Goal: Task Accomplishment & Management: Manage account settings

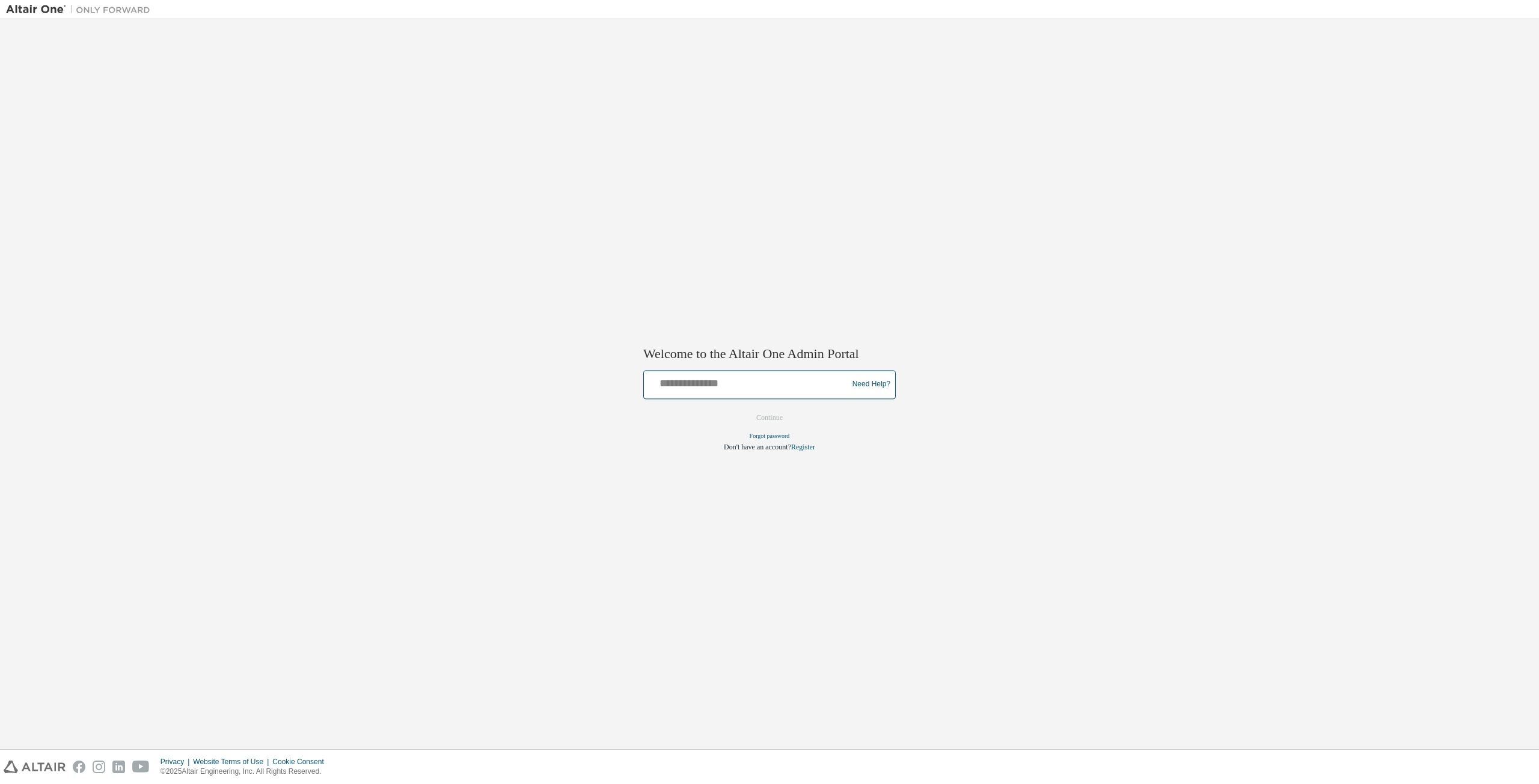
click at [735, 382] on input "text" at bounding box center [747, 382] width 198 height 18
type input "**********"
click at [766, 416] on button "Continue" at bounding box center [769, 418] width 52 height 18
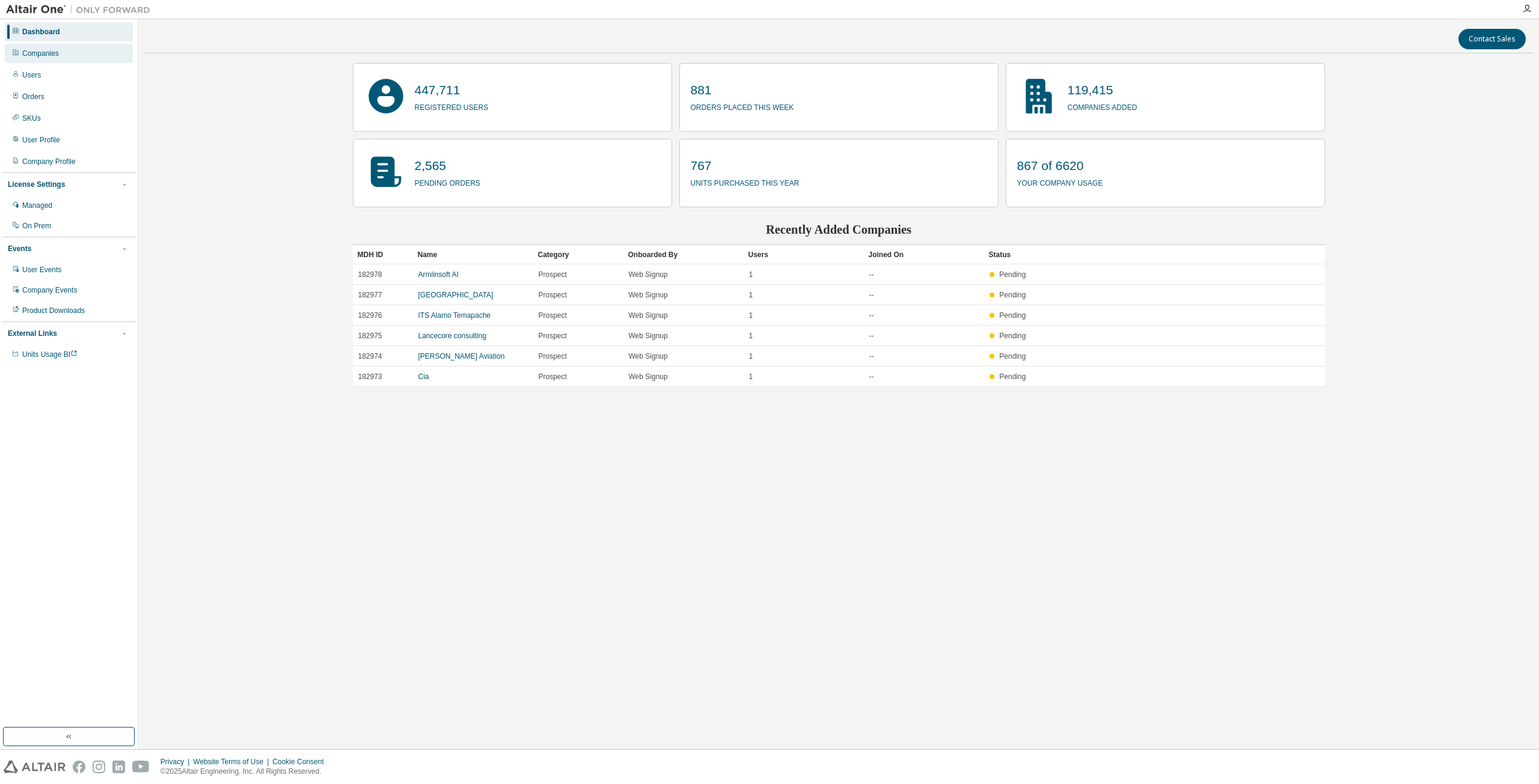
click at [75, 52] on div "Companies" at bounding box center [69, 53] width 128 height 19
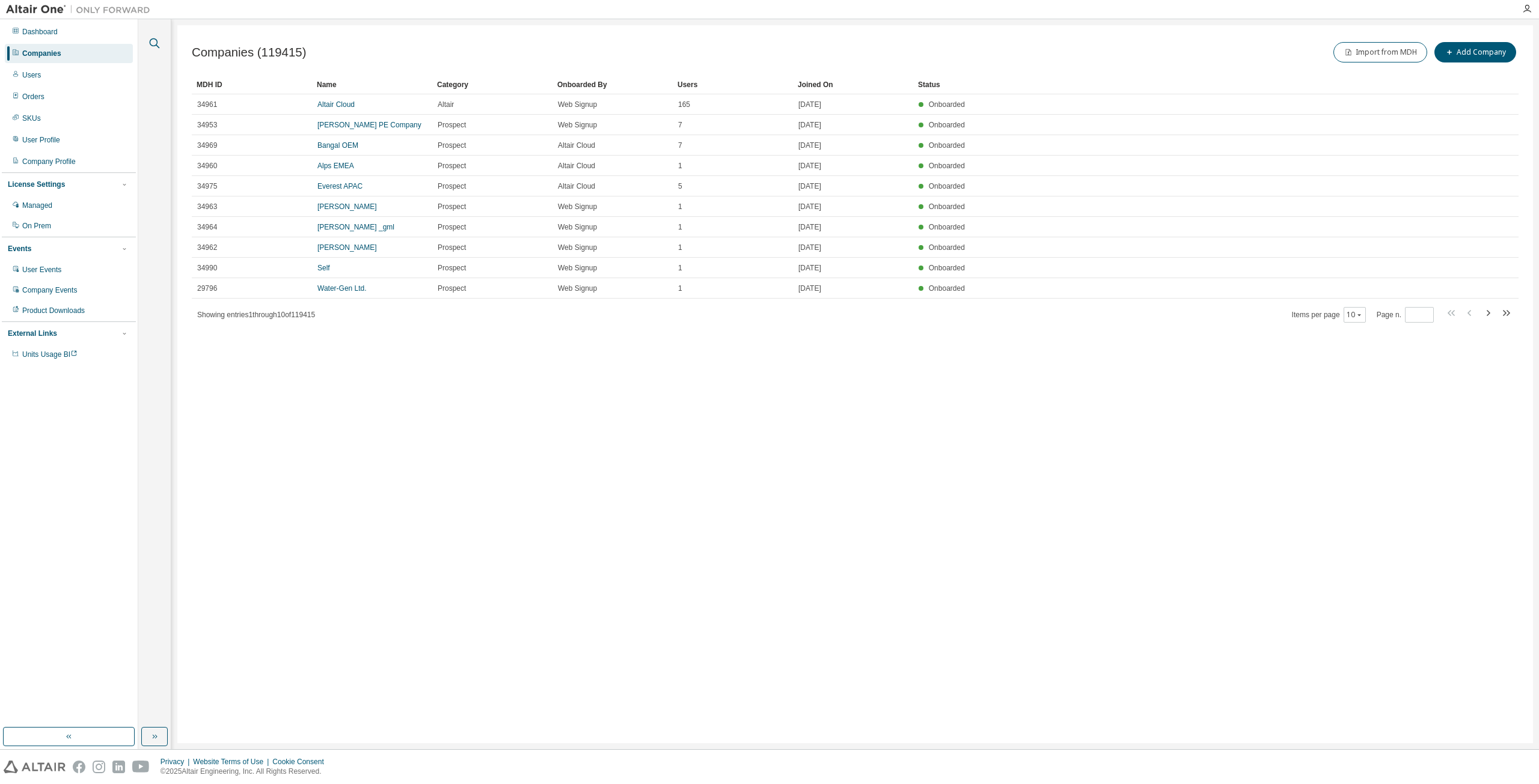
click at [161, 45] on icon "button" at bounding box center [154, 43] width 14 height 14
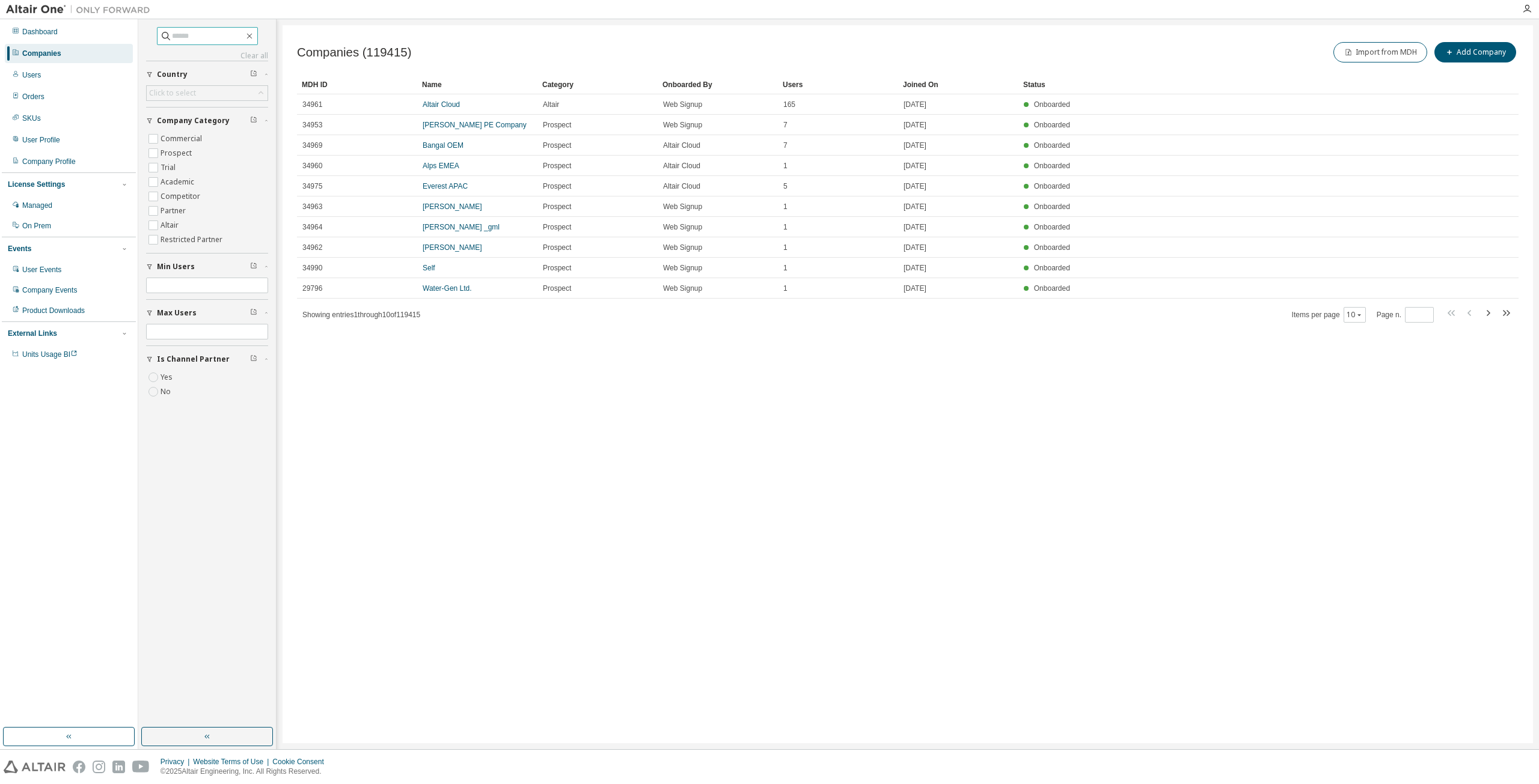
click at [225, 35] on input "text" at bounding box center [208, 36] width 72 height 12
type input "****"
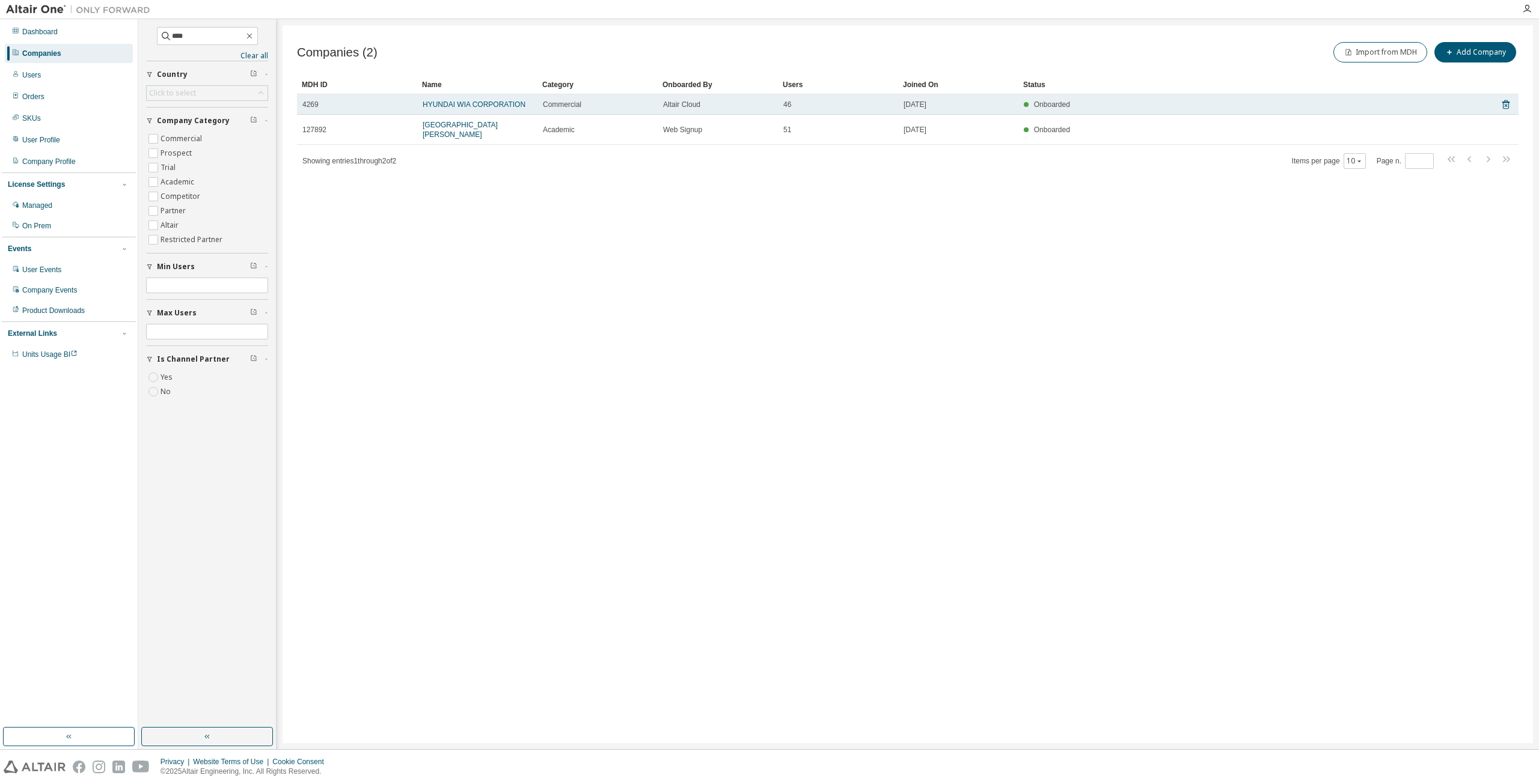
click at [478, 110] on td "HYUNDAI WIA CORPORATION" at bounding box center [477, 105] width 120 height 20
click at [478, 106] on link "HYUNDAI WIA CORPORATION" at bounding box center [473, 105] width 103 height 8
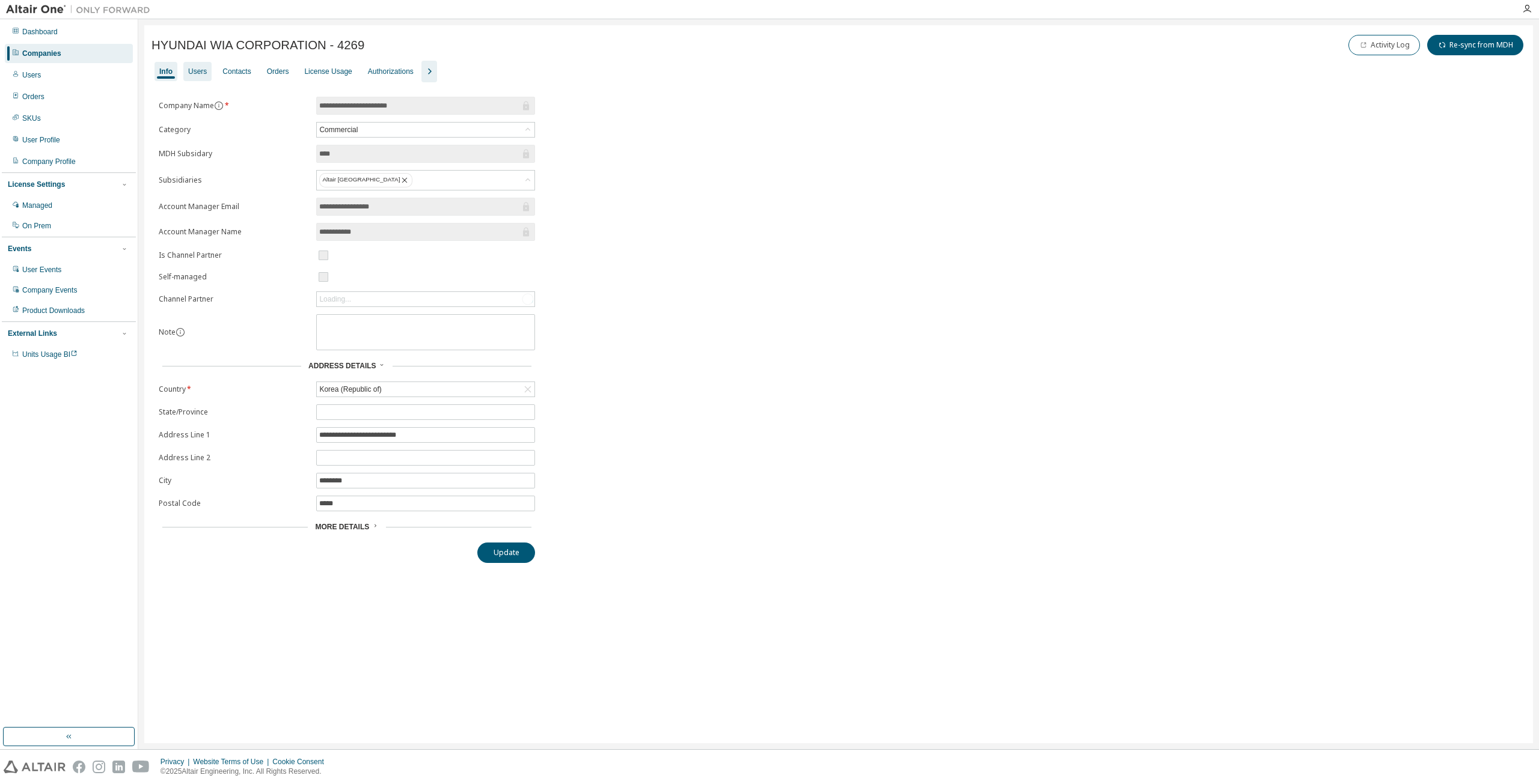
click at [210, 71] on div "Users" at bounding box center [198, 71] width 28 height 19
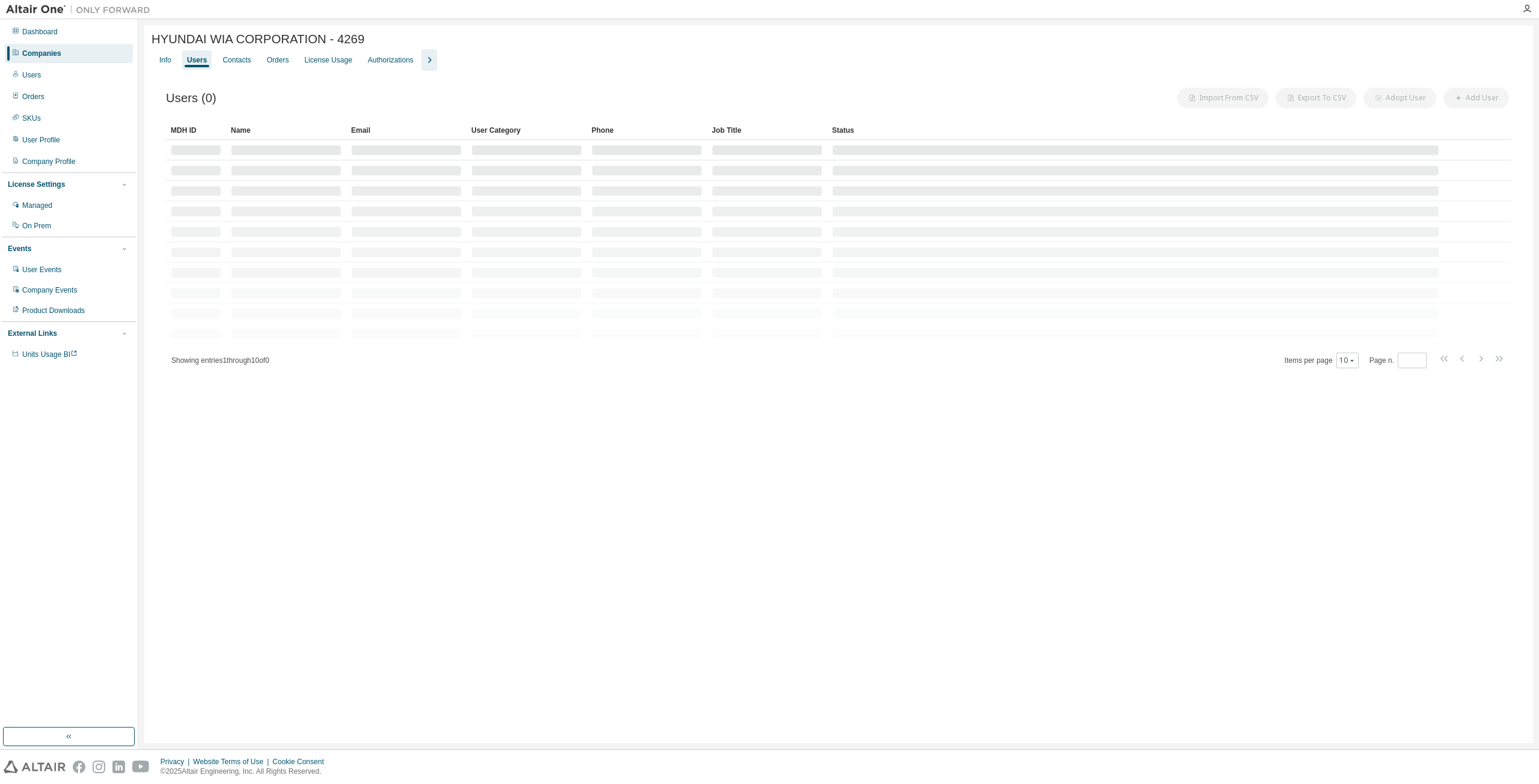
click at [426, 65] on icon "button" at bounding box center [429, 59] width 14 height 14
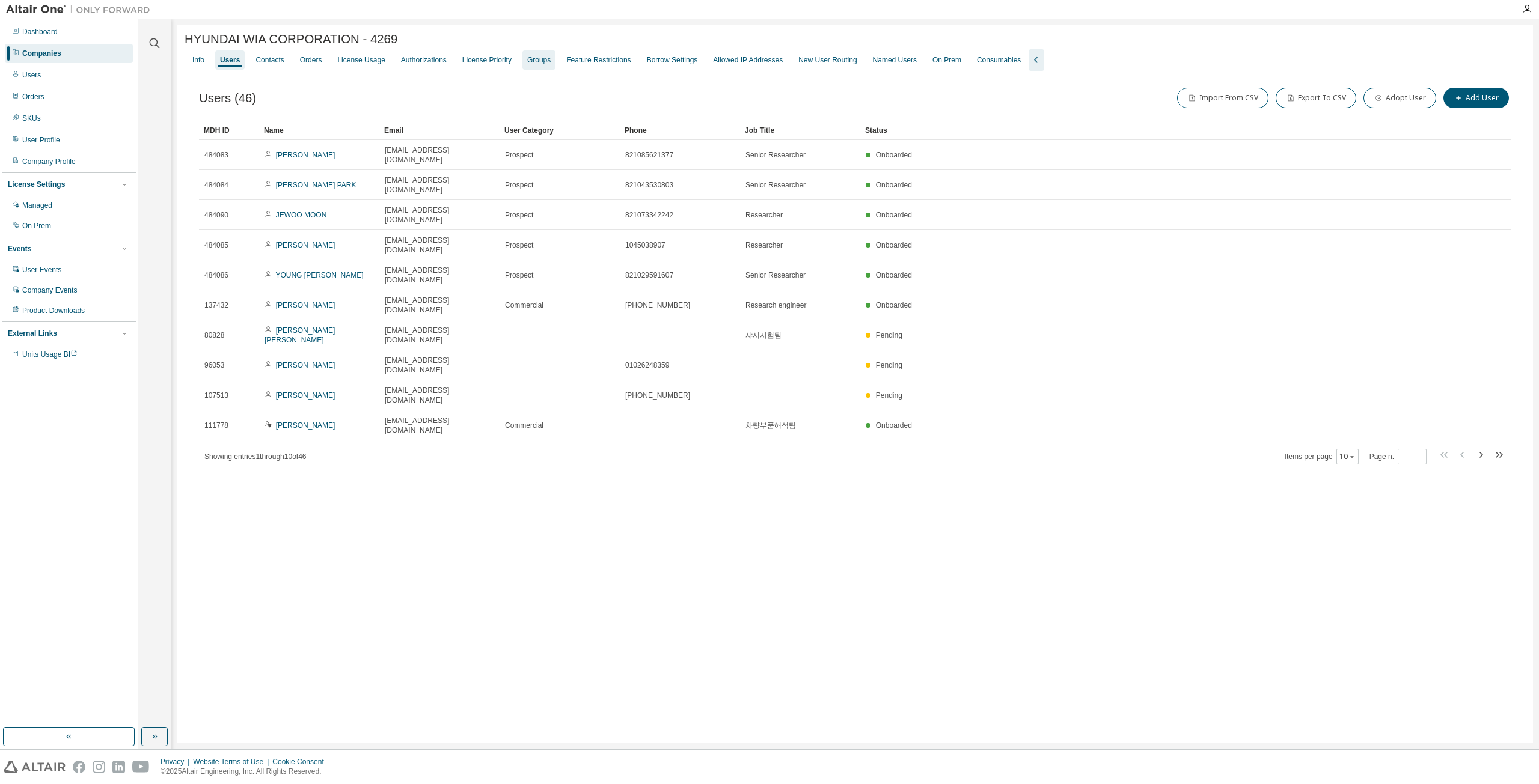
click at [498, 58] on div "License Priority" at bounding box center [487, 59] width 49 height 9
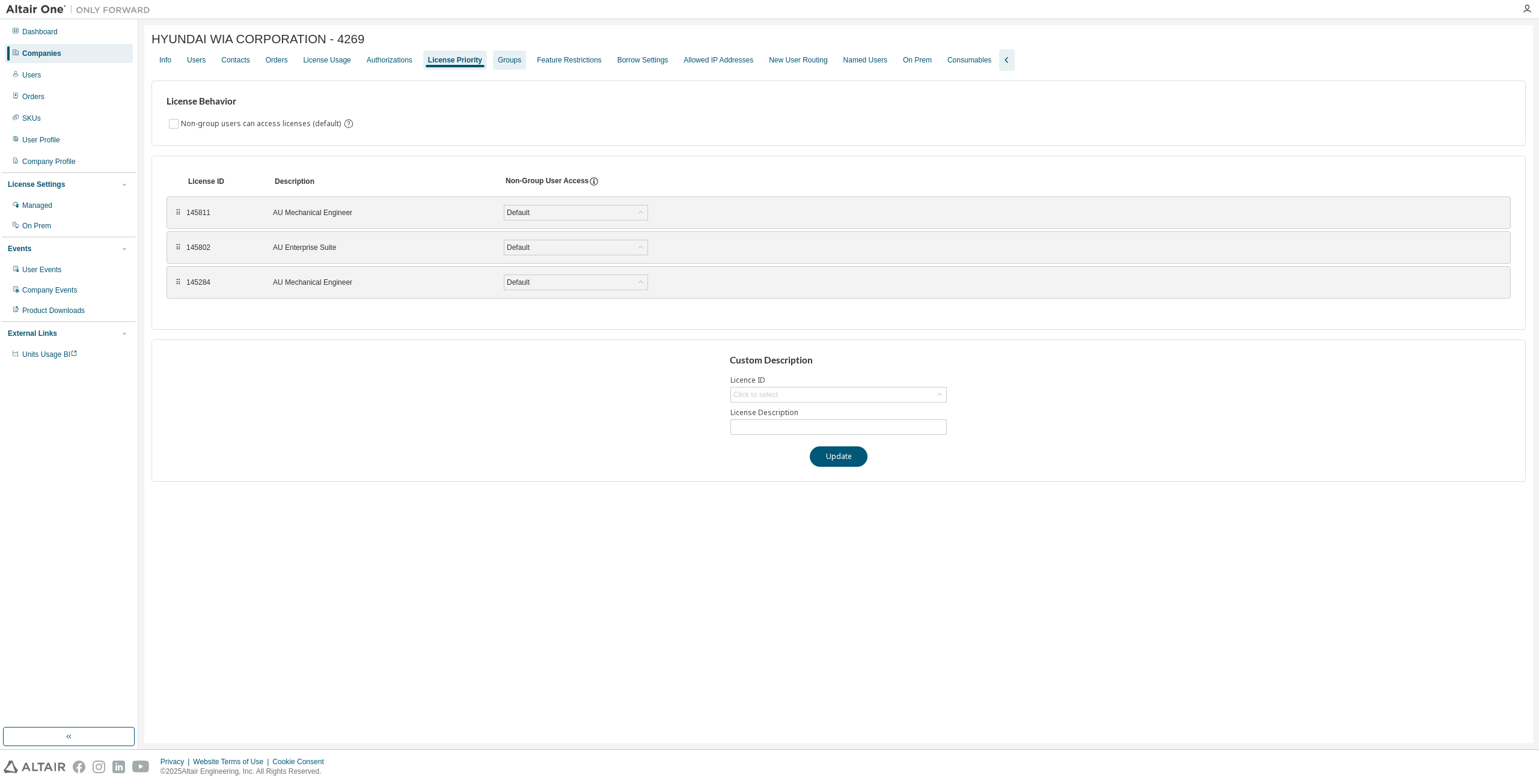
click at [500, 63] on div "Groups" at bounding box center [509, 59] width 23 height 9
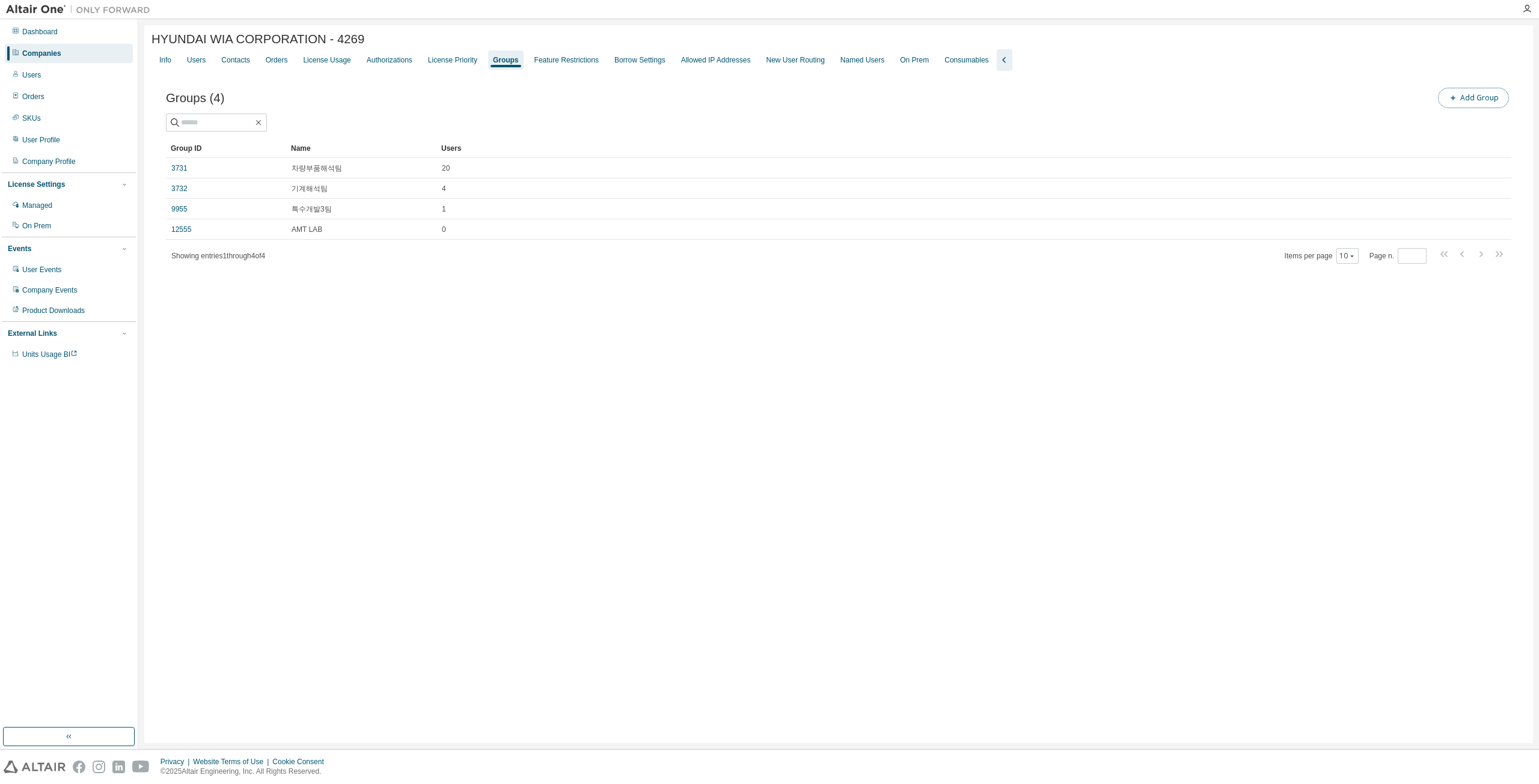
click at [1480, 103] on button "Add Group" at bounding box center [1473, 98] width 71 height 20
click at [1315, 95] on input "text" at bounding box center [1394, 90] width 268 height 9
click at [1497, 120] on button "Add" at bounding box center [1502, 116] width 58 height 20
click at [1274, 90] on input "*****" at bounding box center [1394, 90] width 268 height 9
type input "******"
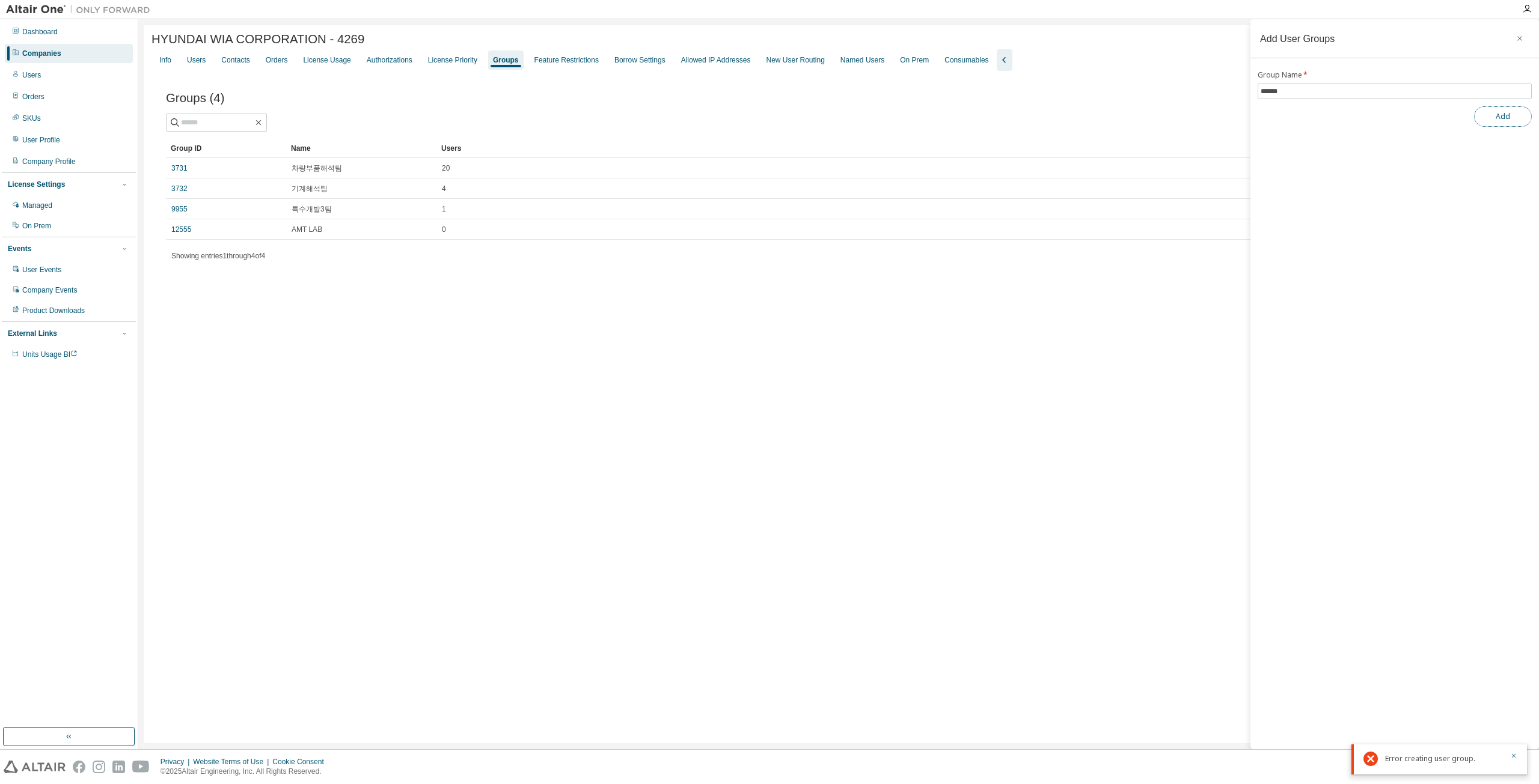
click at [1495, 115] on button "Add" at bounding box center [1502, 116] width 58 height 20
click at [1524, 37] on button "button" at bounding box center [1519, 38] width 19 height 19
click at [401, 353] on div "HYUNDAI WIA CORPORATION - 4269 Clear Load Save Save As Field Operator Value Sel…" at bounding box center [838, 384] width 1388 height 718
click at [204, 57] on div "Users" at bounding box center [196, 59] width 28 height 19
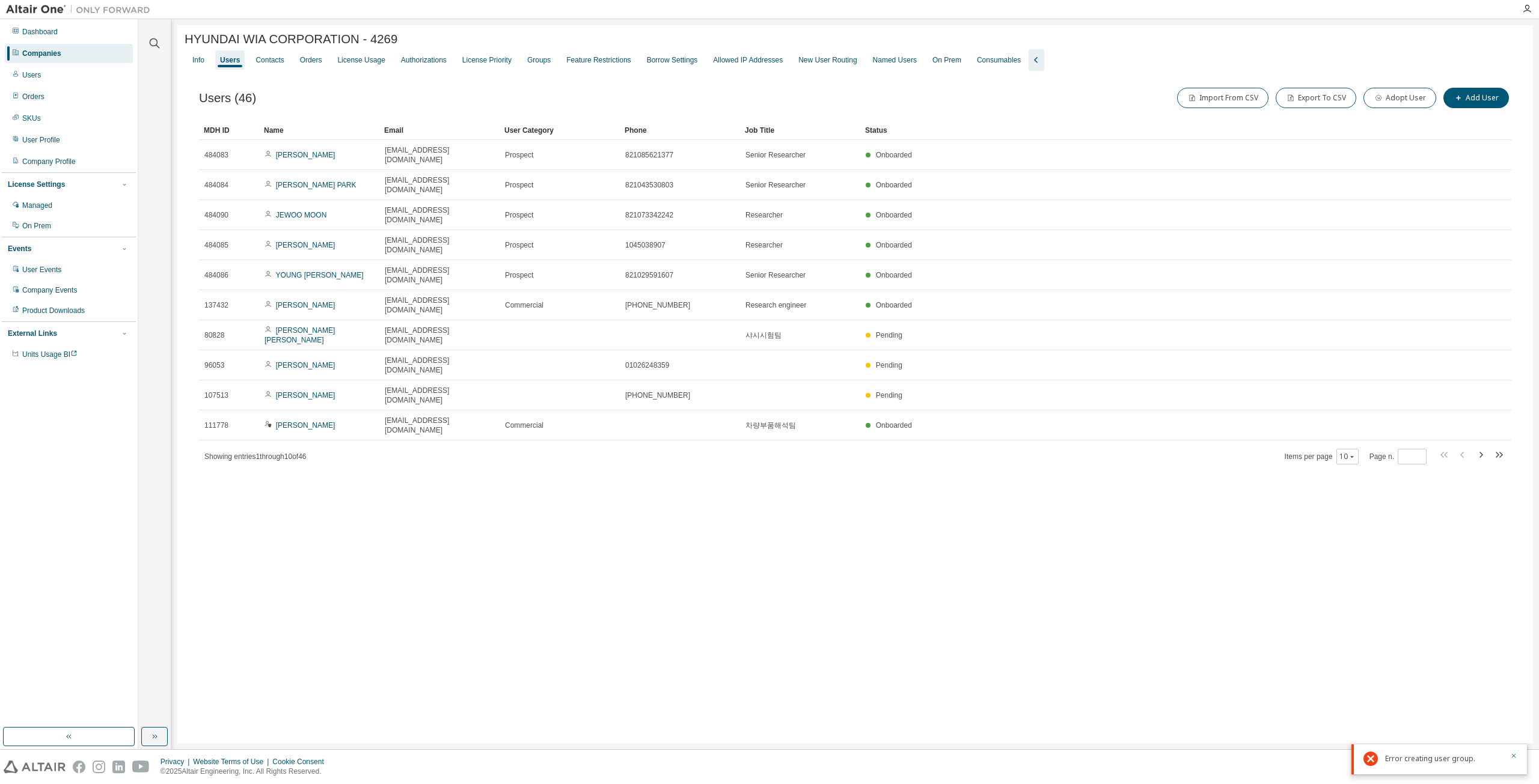
click at [437, 104] on div "Users (46) Import From CSV Export To CSV Adopt User Add User" at bounding box center [855, 98] width 1312 height 25
click at [1353, 453] on icon "button" at bounding box center [1351, 456] width 8 height 8
click at [1349, 435] on div "100" at bounding box center [1387, 436] width 96 height 14
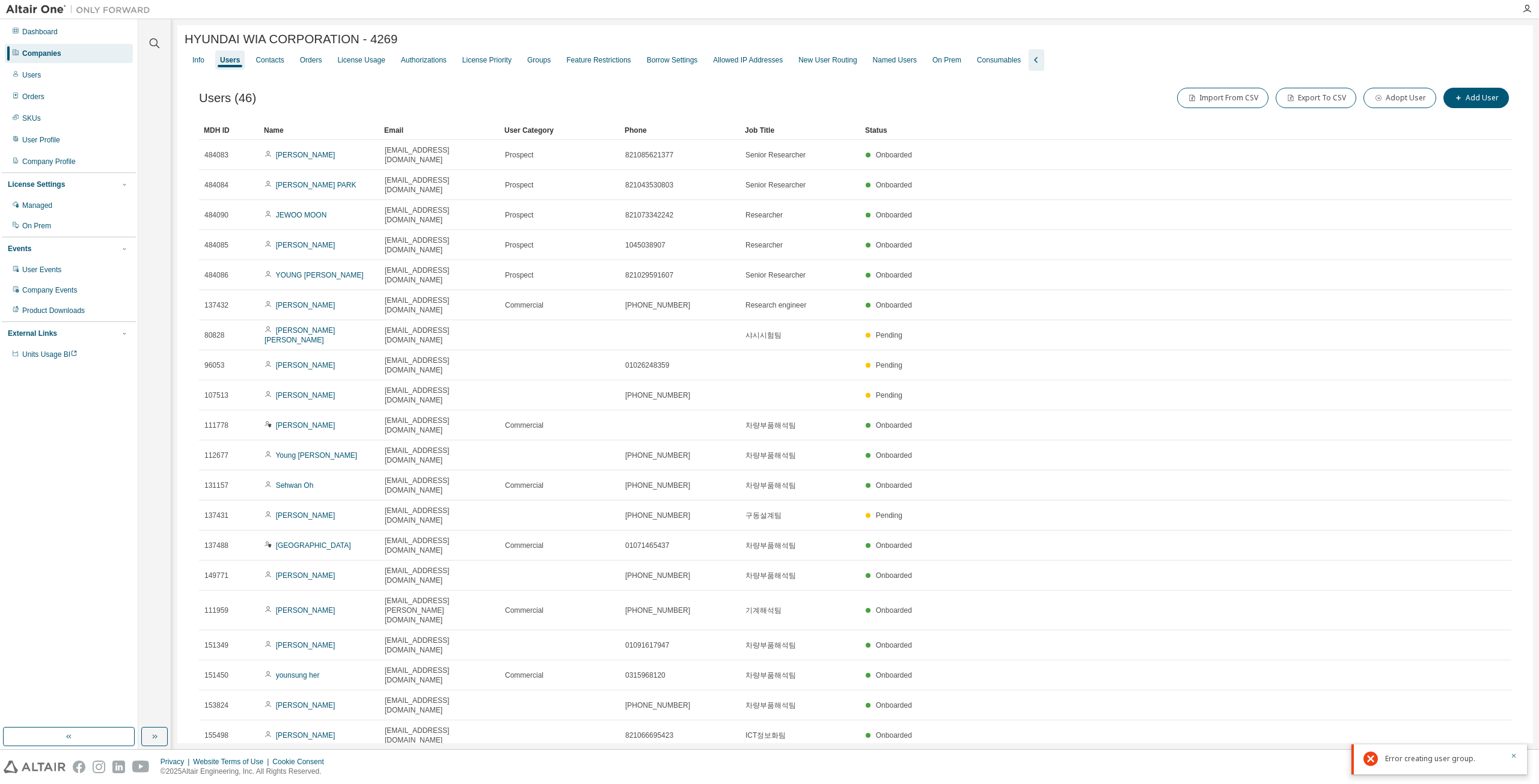
click at [512, 94] on div "Users (46) Import From CSV Export To CSV Adopt User Add User" at bounding box center [855, 98] width 1312 height 25
click at [485, 59] on div "License Priority" at bounding box center [487, 59] width 49 height 9
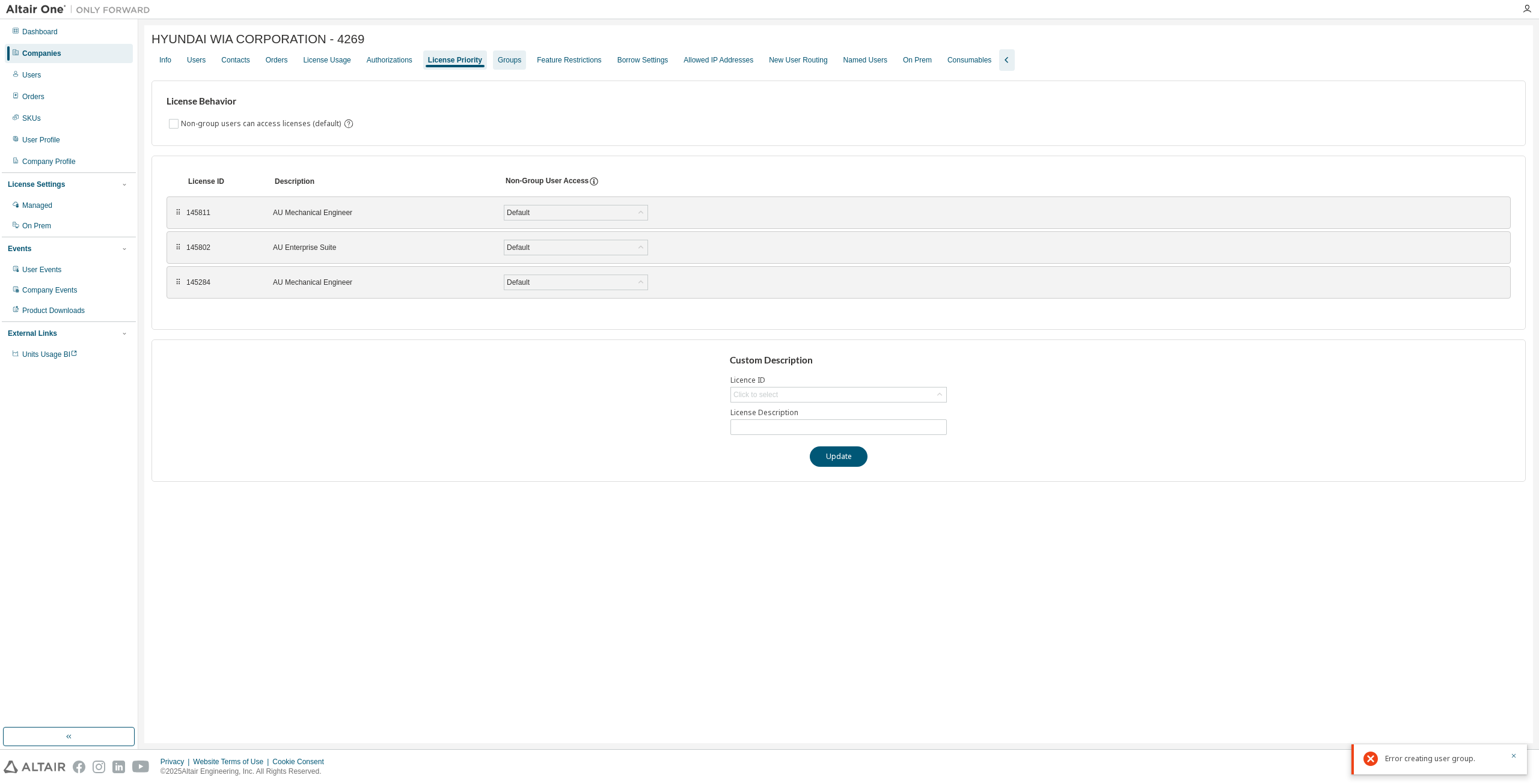
click at [498, 64] on div "Groups" at bounding box center [509, 59] width 23 height 9
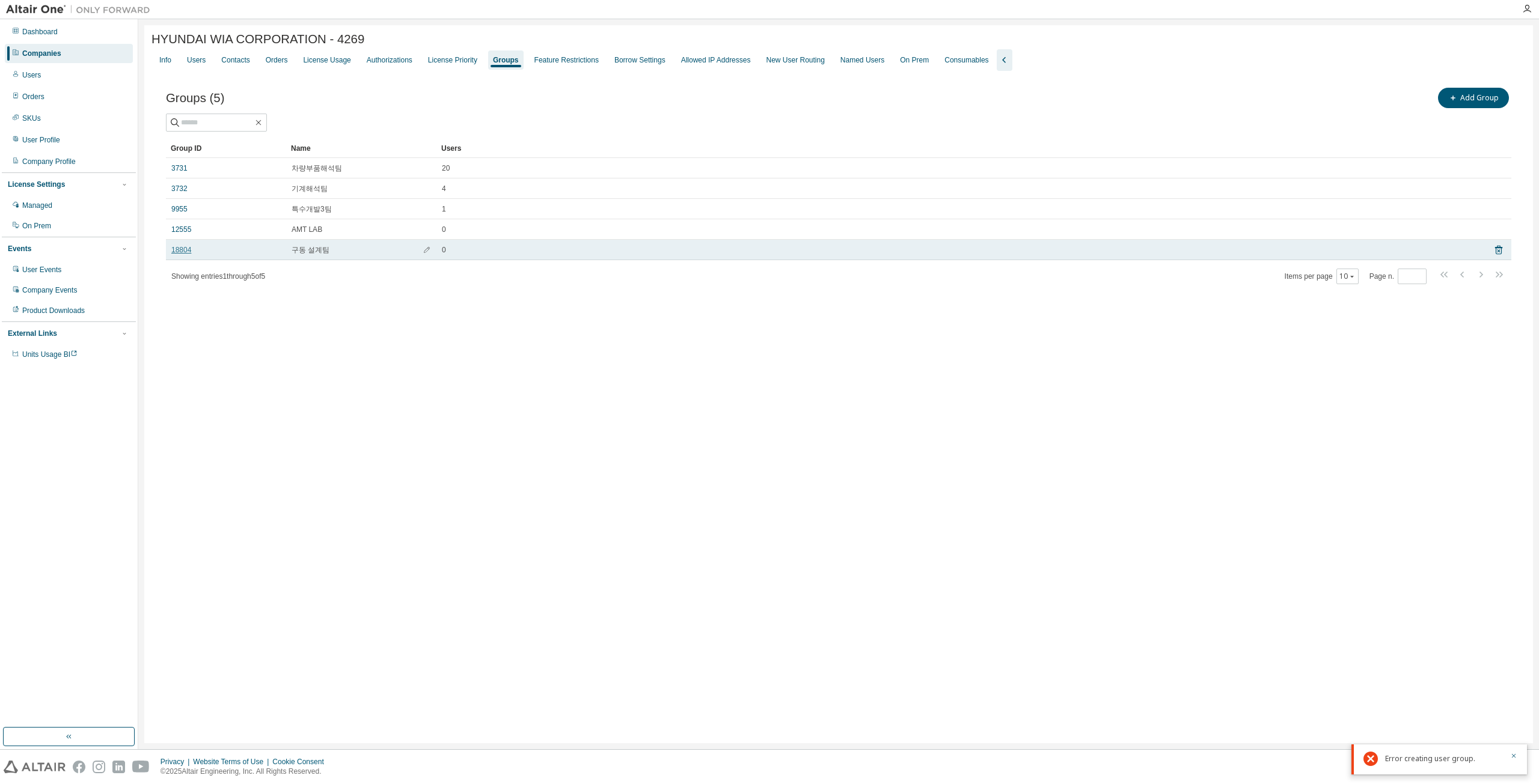
click at [180, 252] on link "18804" at bounding box center [181, 250] width 20 height 9
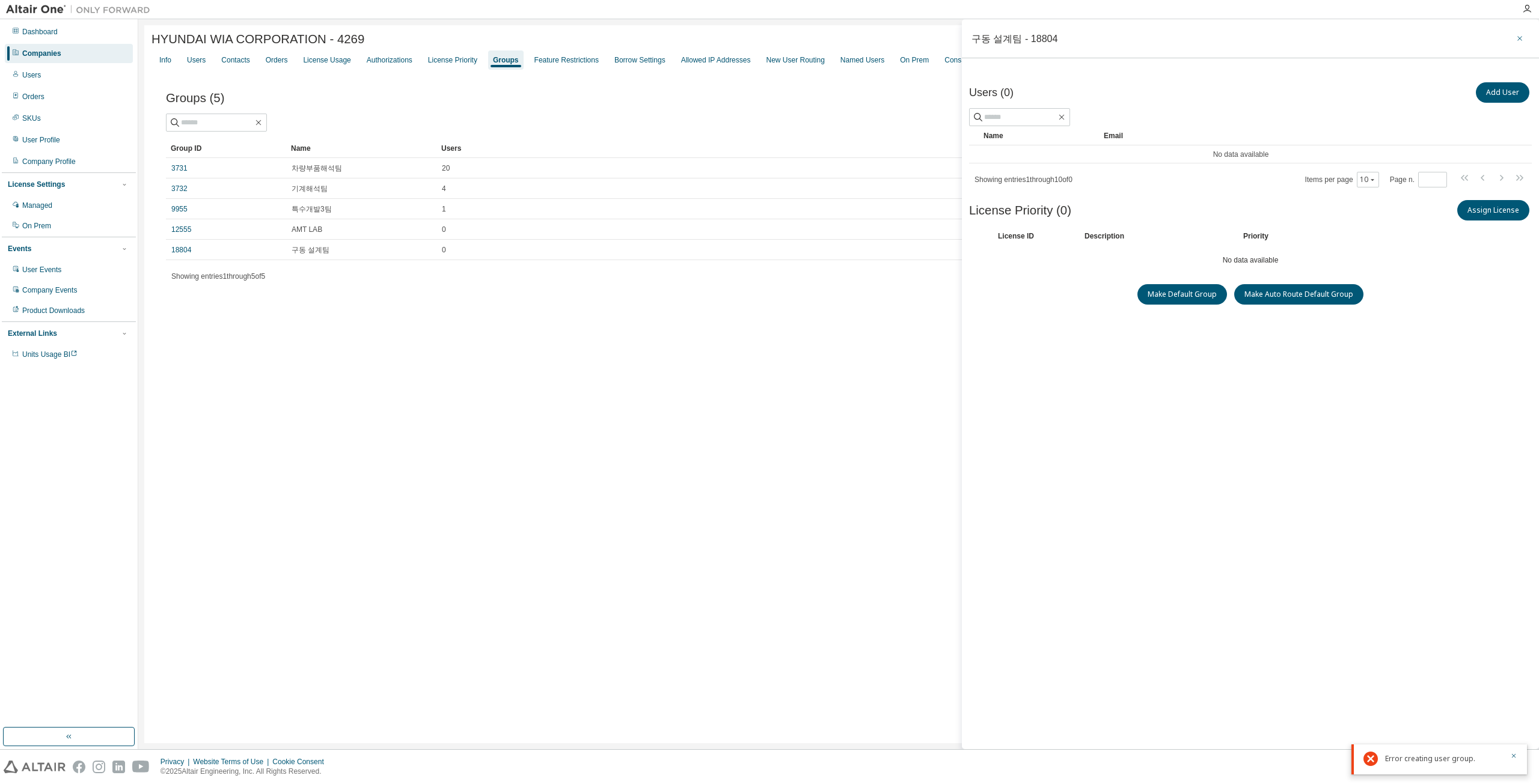
click at [1522, 37] on icon "button" at bounding box center [1520, 38] width 8 height 9
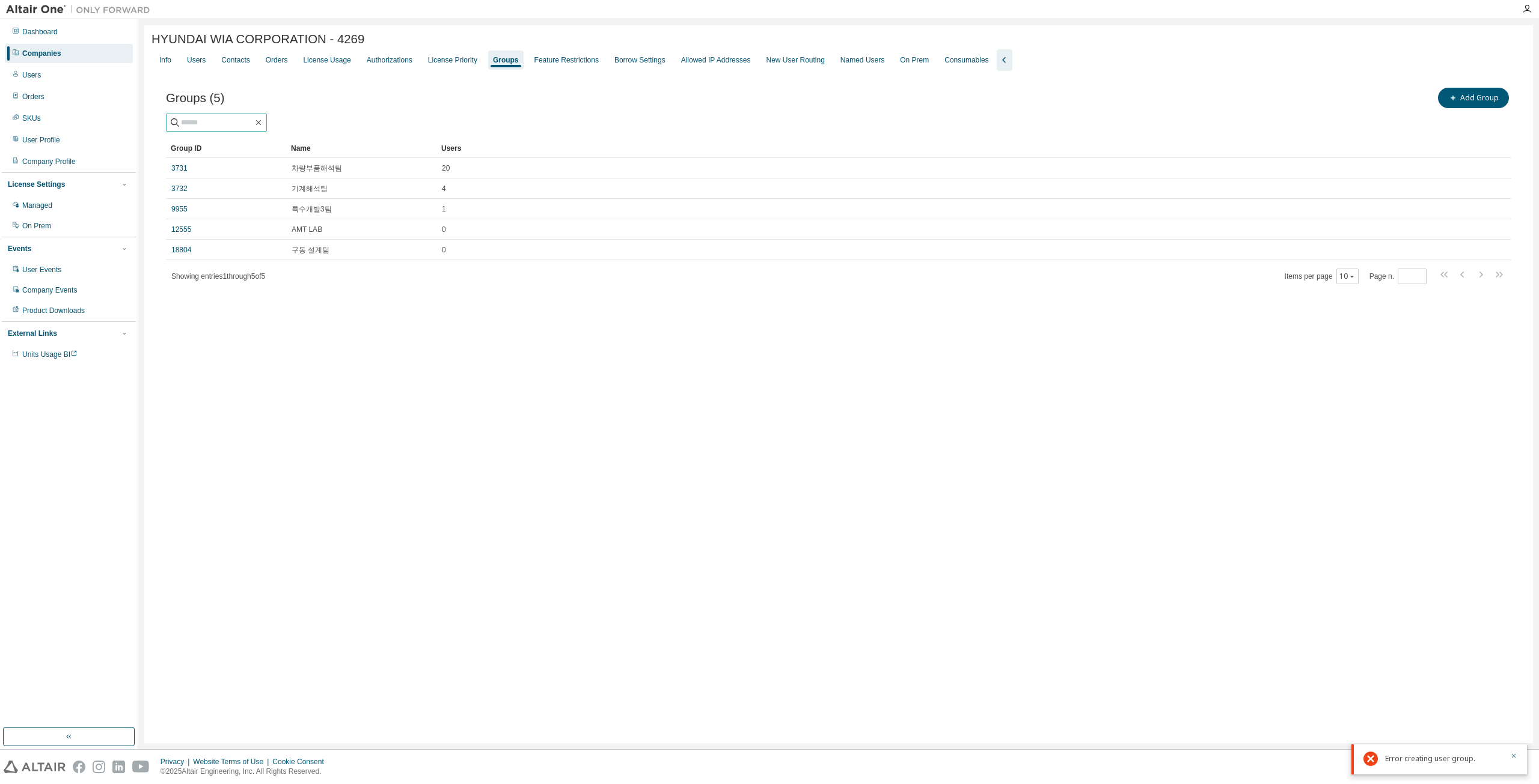
click at [226, 125] on input "text" at bounding box center [217, 122] width 72 height 12
paste input "**********"
type input "**********"
click at [263, 126] on icon "button" at bounding box center [258, 122] width 9 height 9
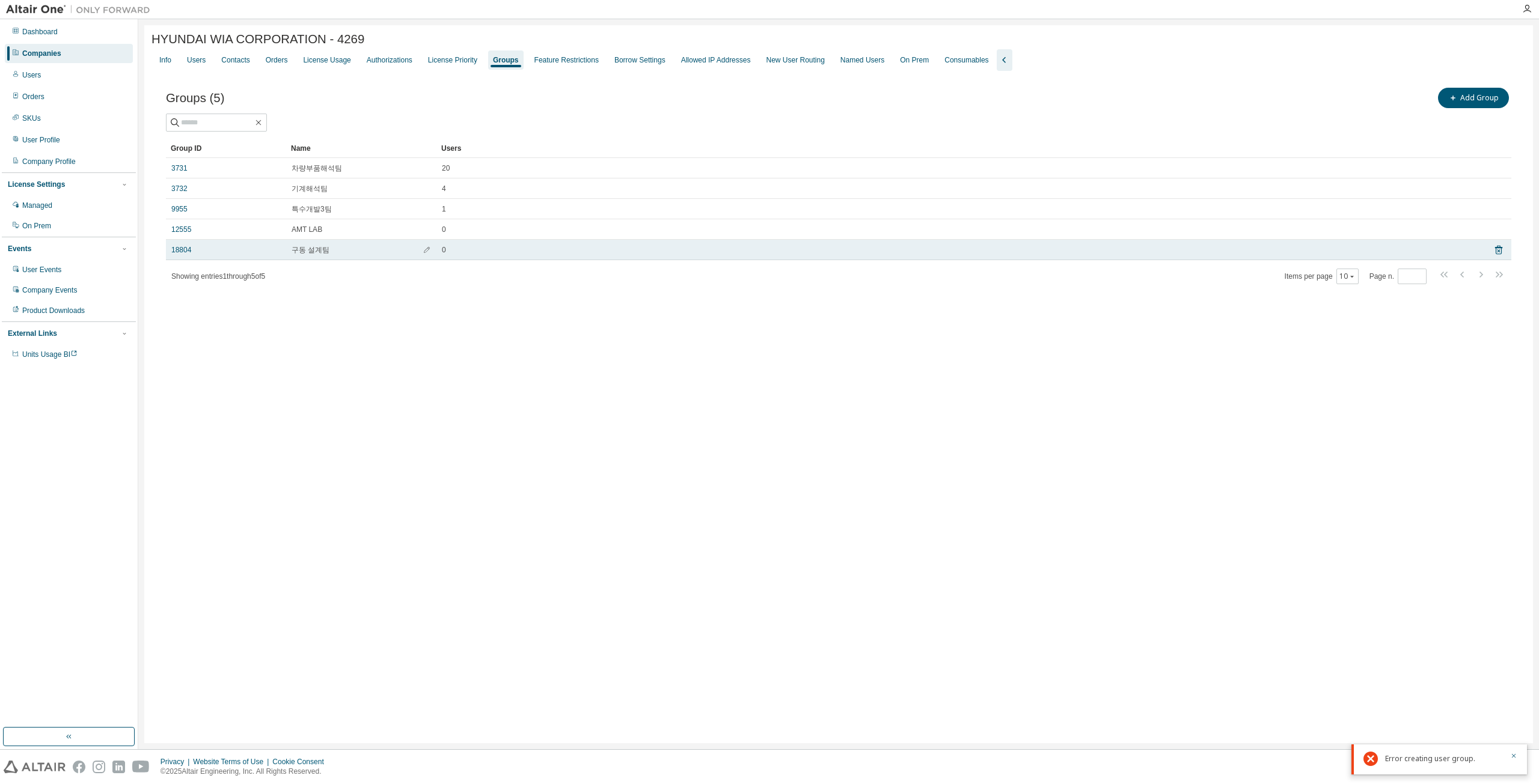
click at [208, 258] on td "18804" at bounding box center [225, 250] width 120 height 20
click at [190, 250] on link "18804" at bounding box center [181, 250] width 20 height 9
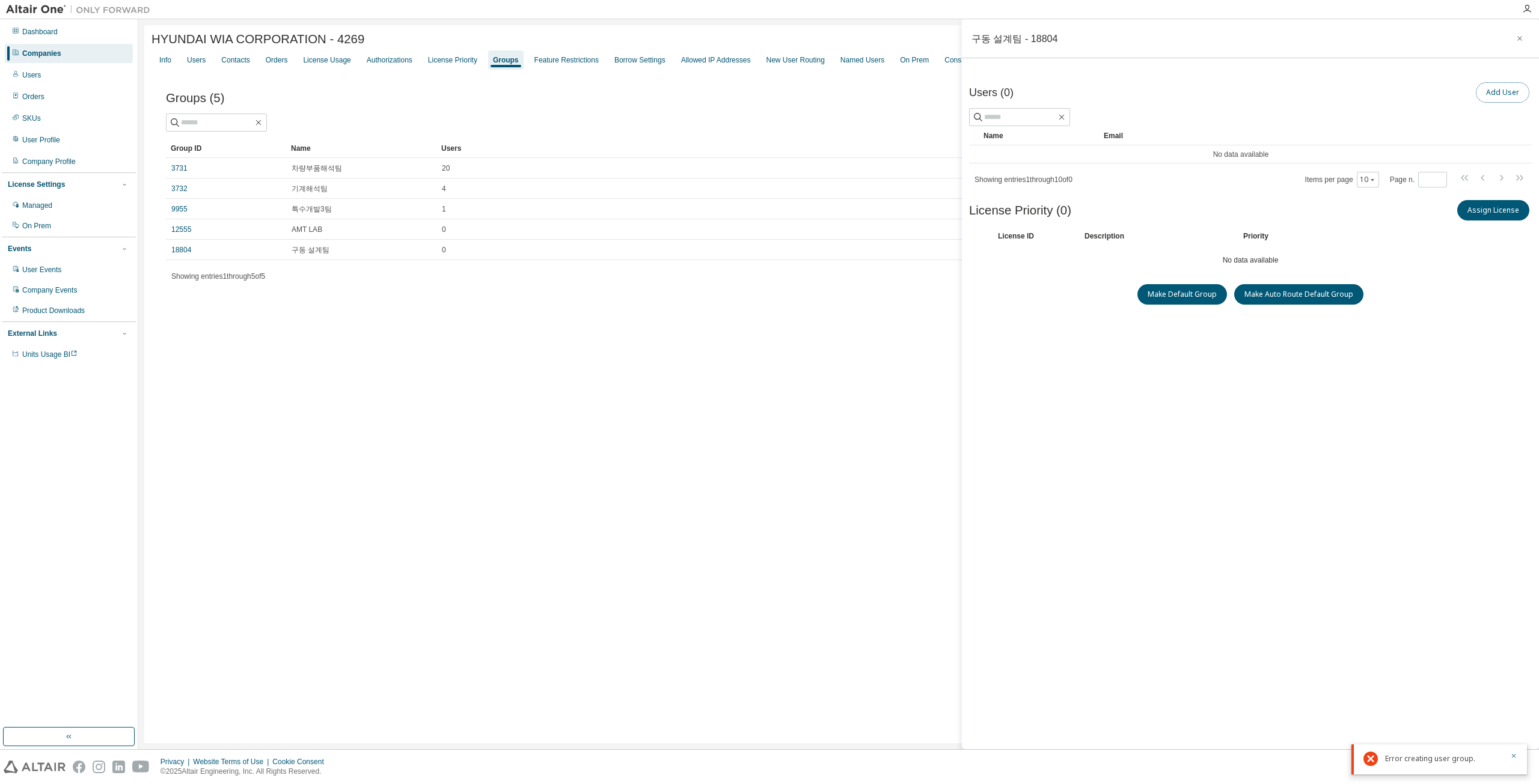
click at [1505, 87] on button "Add User" at bounding box center [1502, 92] width 54 height 20
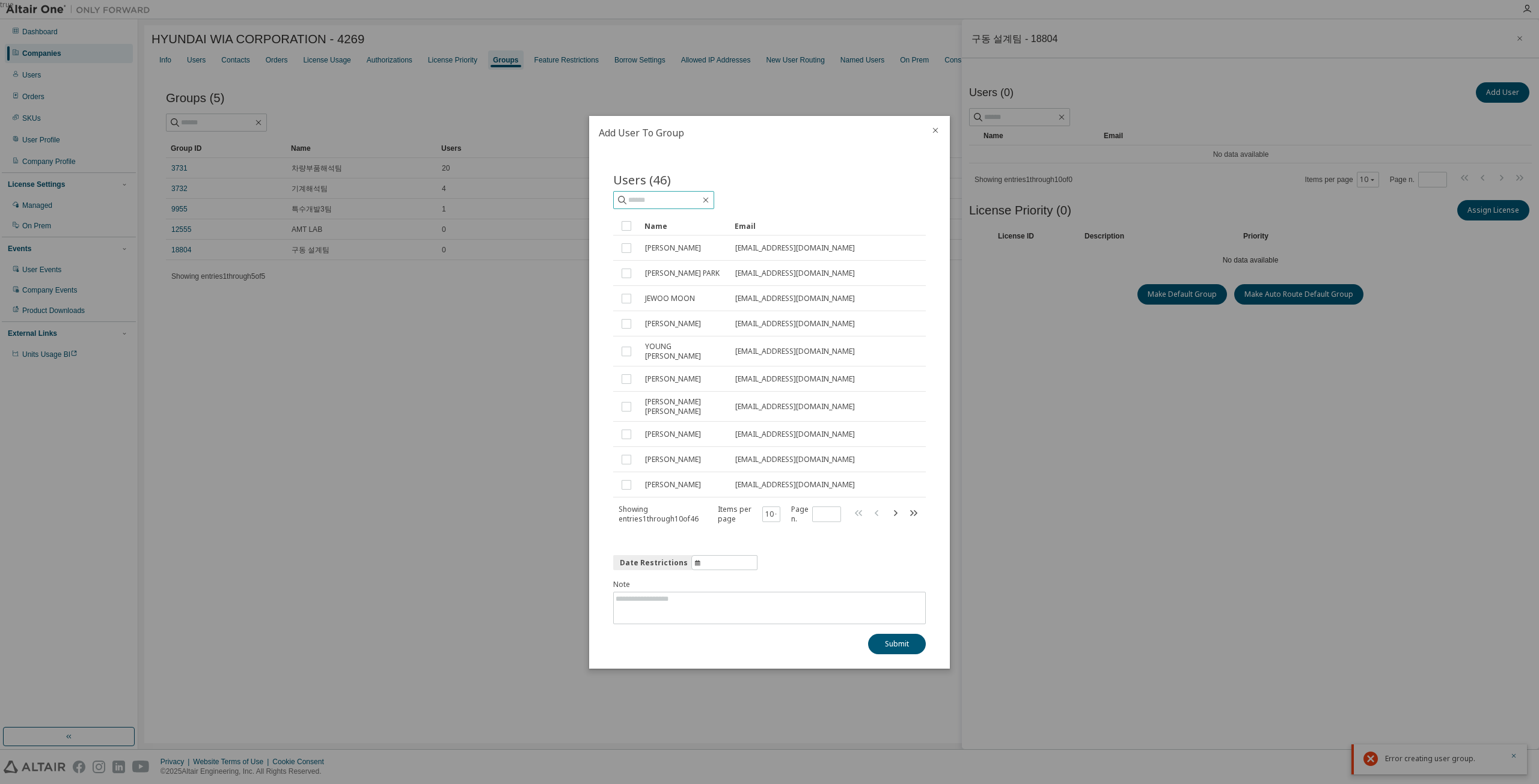
click at [674, 206] on input "text" at bounding box center [664, 200] width 72 height 12
paste input "**********"
type input "**********"
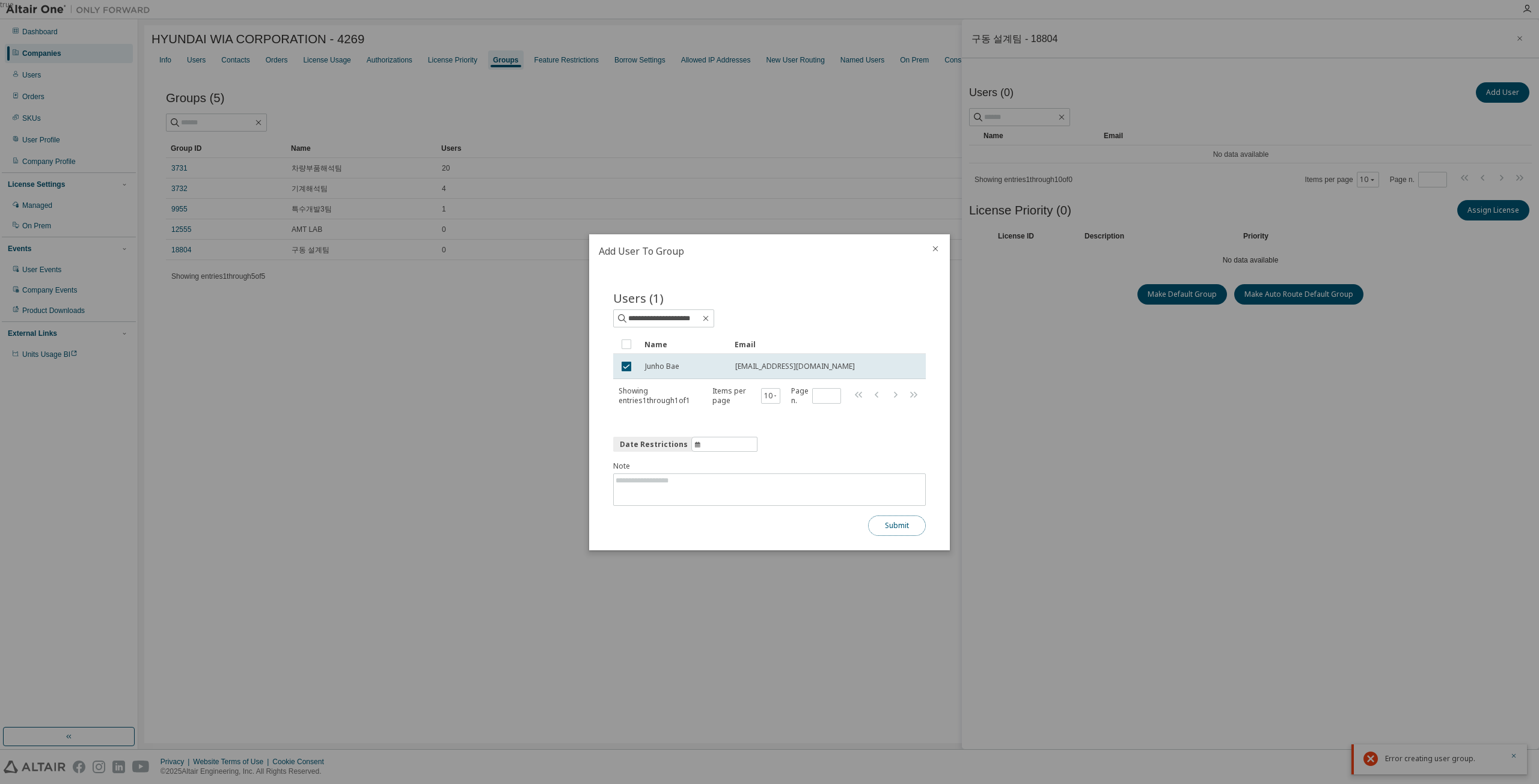
click at [890, 528] on button "Submit" at bounding box center [896, 526] width 58 height 20
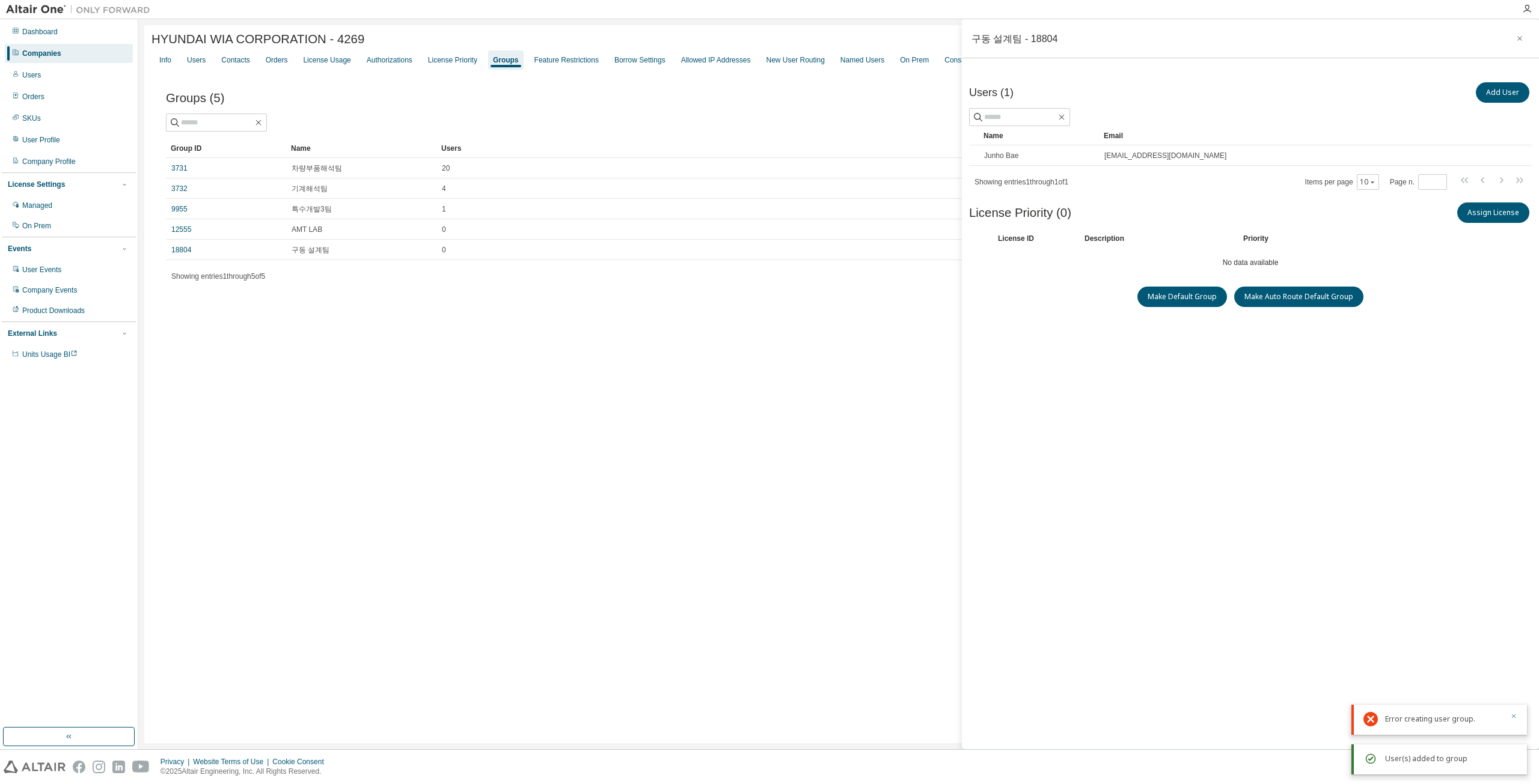
click at [1514, 716] on icon "button" at bounding box center [1513, 716] width 4 height 4
